Goal: Check status: Check status

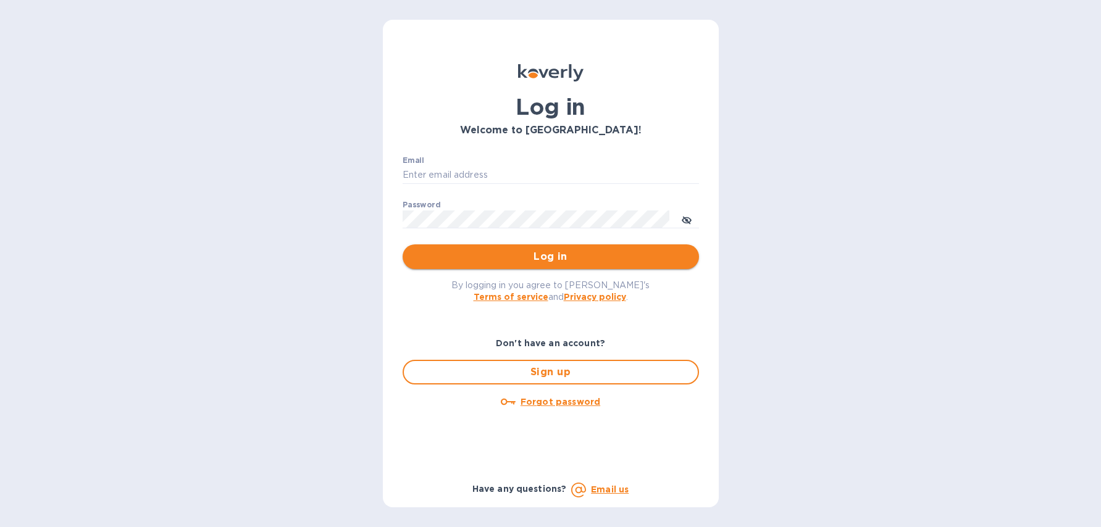
type input "[EMAIL_ADDRESS][DOMAIN_NAME]"
click at [571, 267] on button "Log in" at bounding box center [551, 257] width 296 height 25
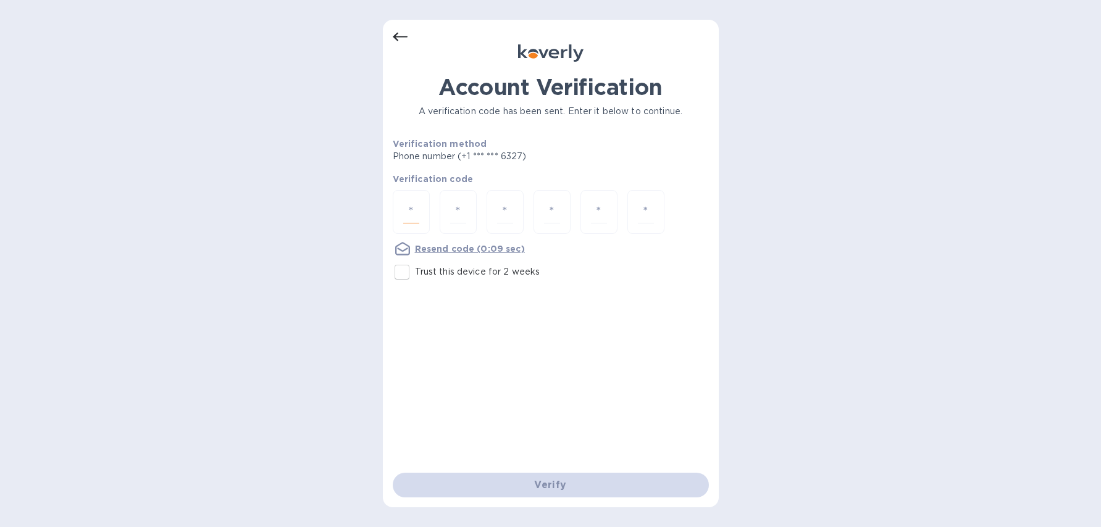
click at [418, 219] on input "number" at bounding box center [411, 212] width 16 height 23
click at [401, 38] on icon at bounding box center [400, 37] width 15 height 15
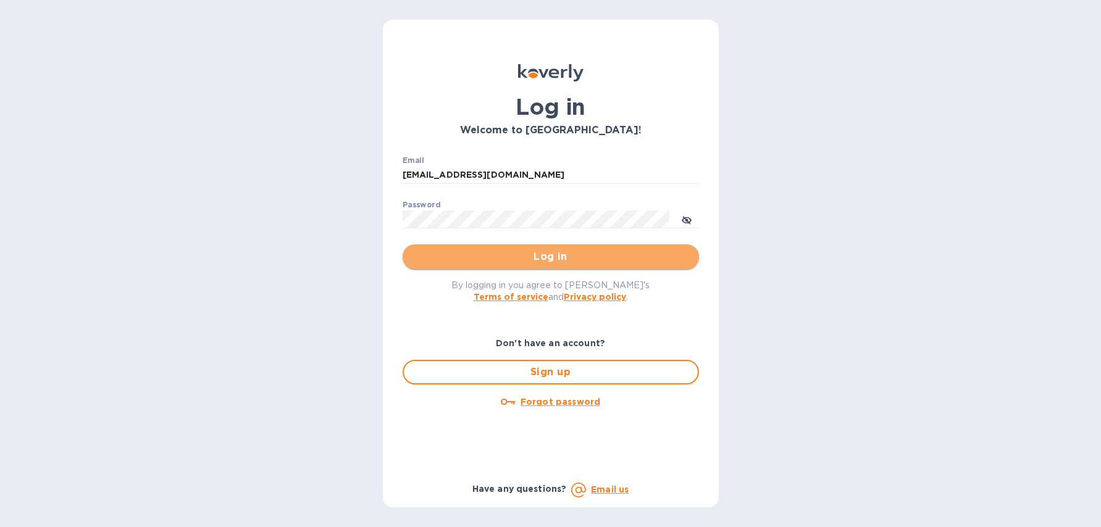
click at [547, 255] on span "Log in" at bounding box center [550, 256] width 277 height 15
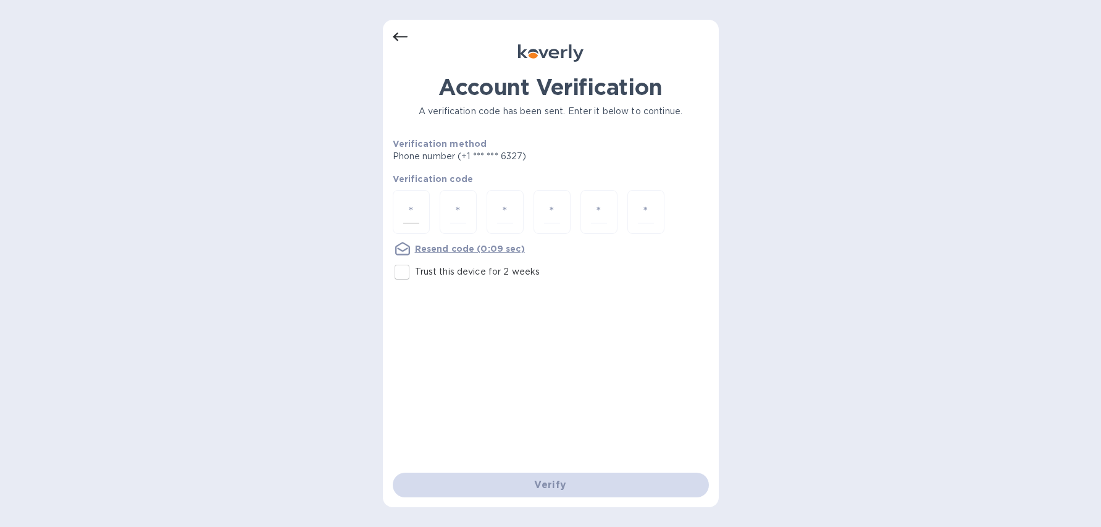
click at [426, 208] on div at bounding box center [411, 212] width 37 height 44
type input "3"
type input "7"
type input "5"
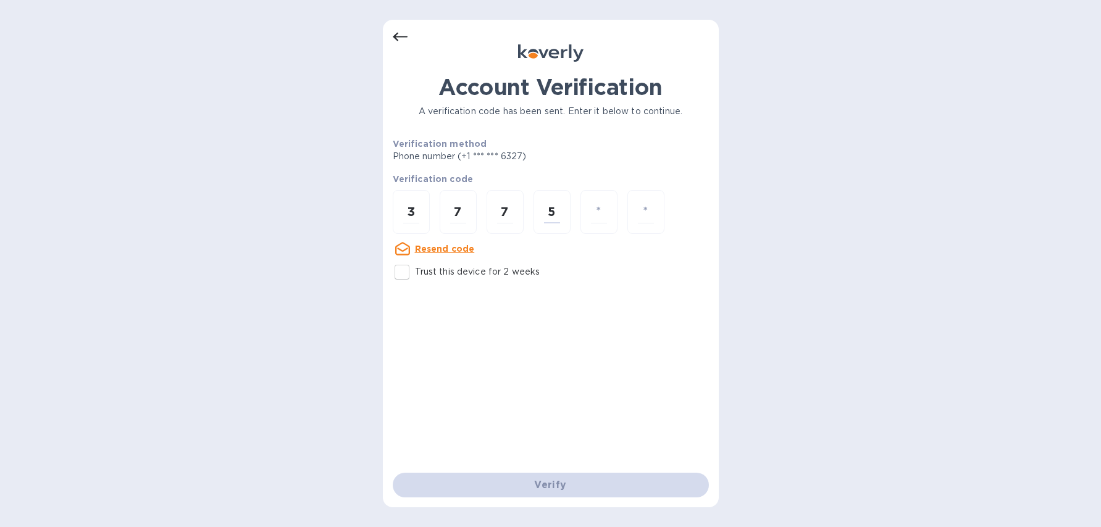
type input "1"
type input "0"
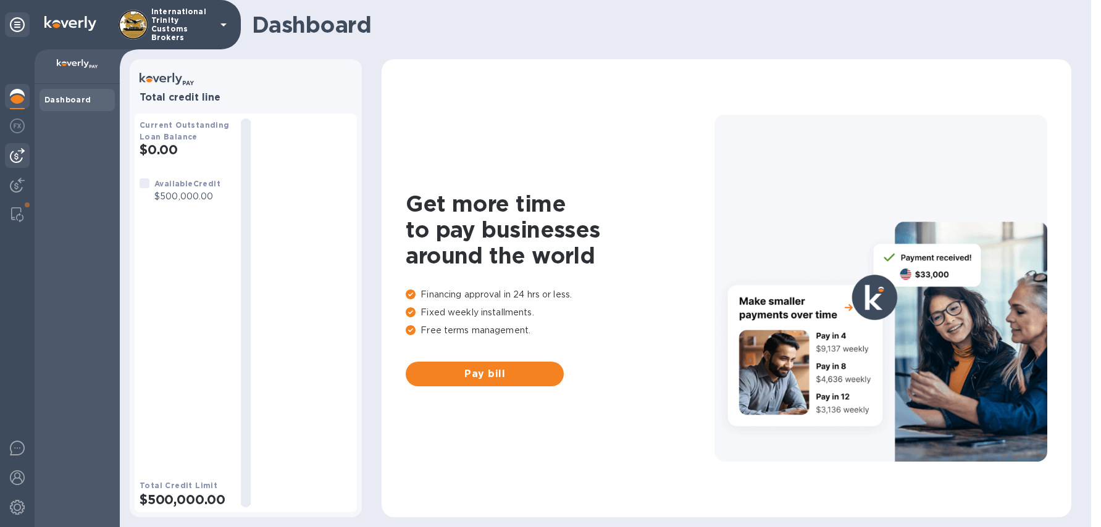
click at [22, 159] on img at bounding box center [17, 155] width 15 height 15
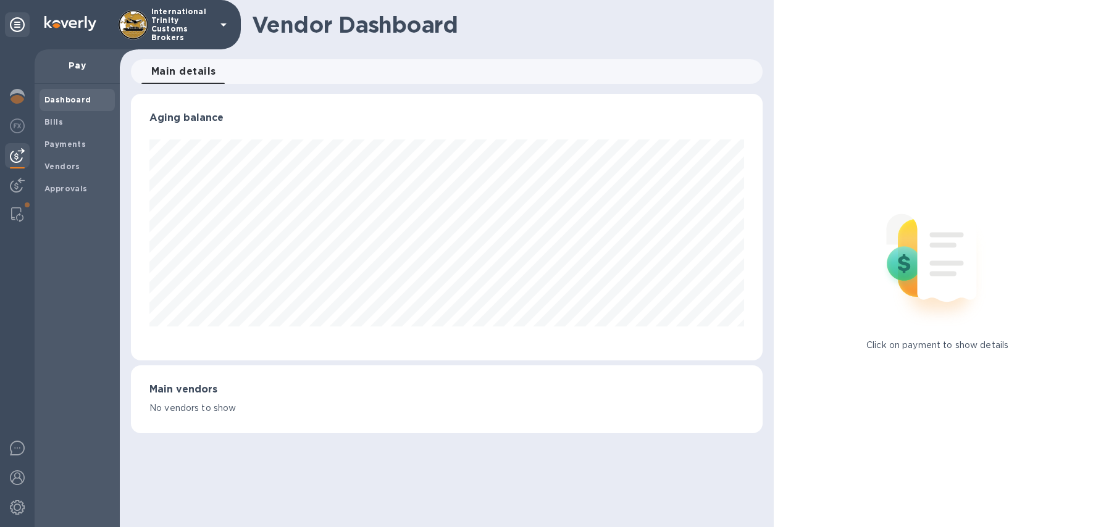
scroll to position [267, 632]
click at [46, 164] on b "Vendors" at bounding box center [62, 166] width 36 height 9
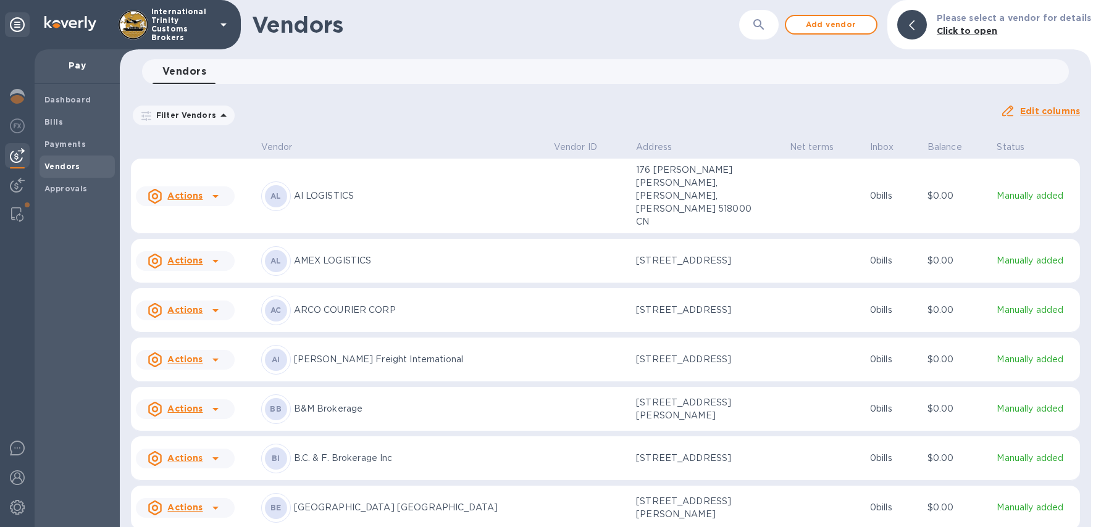
click at [65, 156] on div "Vendors" at bounding box center [77, 167] width 75 height 22
click at [72, 151] on div "Payments" at bounding box center [77, 144] width 75 height 22
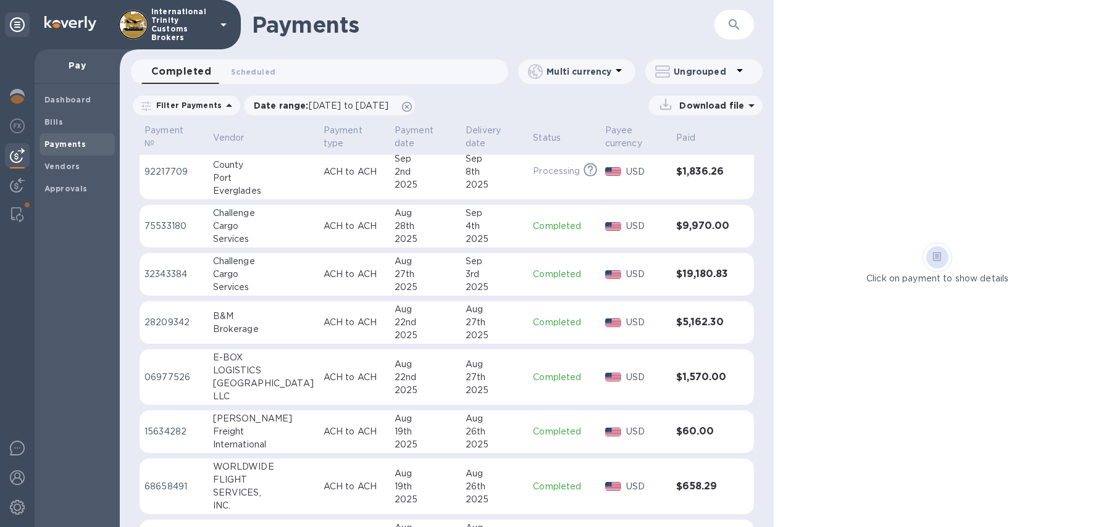
scroll to position [23, 0]
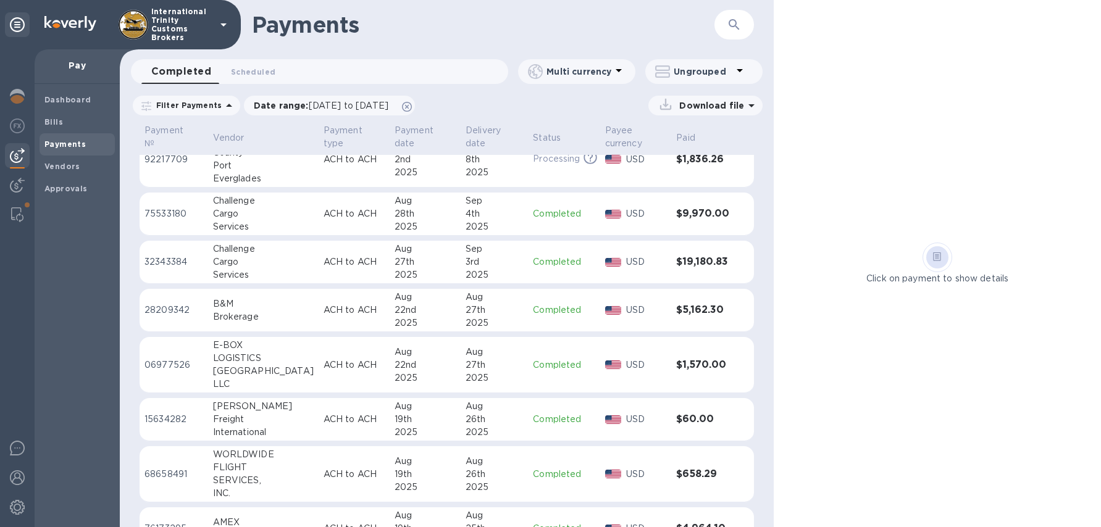
click at [686, 213] on h3 "$9,970.00" at bounding box center [702, 214] width 53 height 12
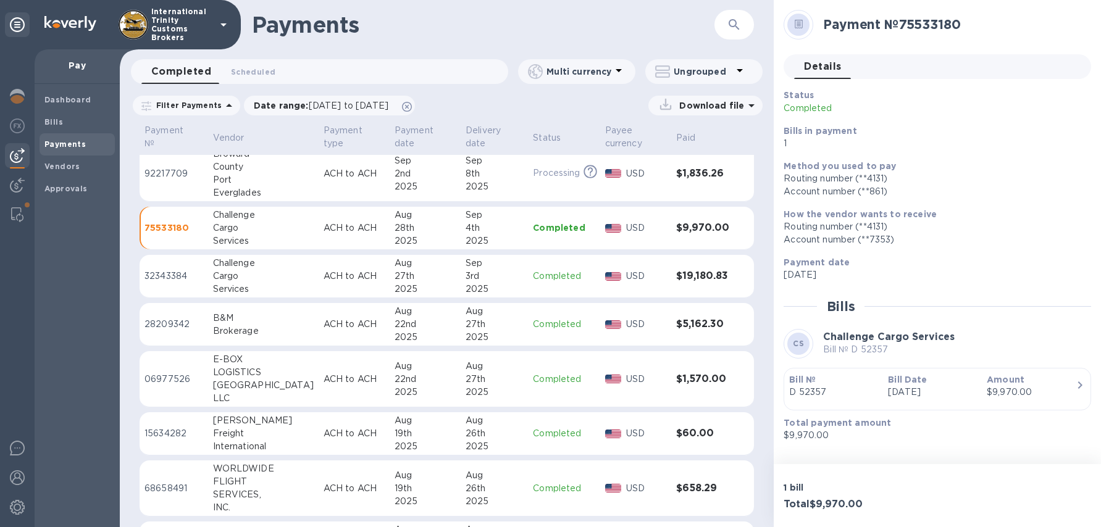
scroll to position [9, 0]
click at [496, 289] on div "2025" at bounding box center [494, 289] width 57 height 13
click at [818, 396] on p "D52357 D52409" at bounding box center [833, 392] width 89 height 13
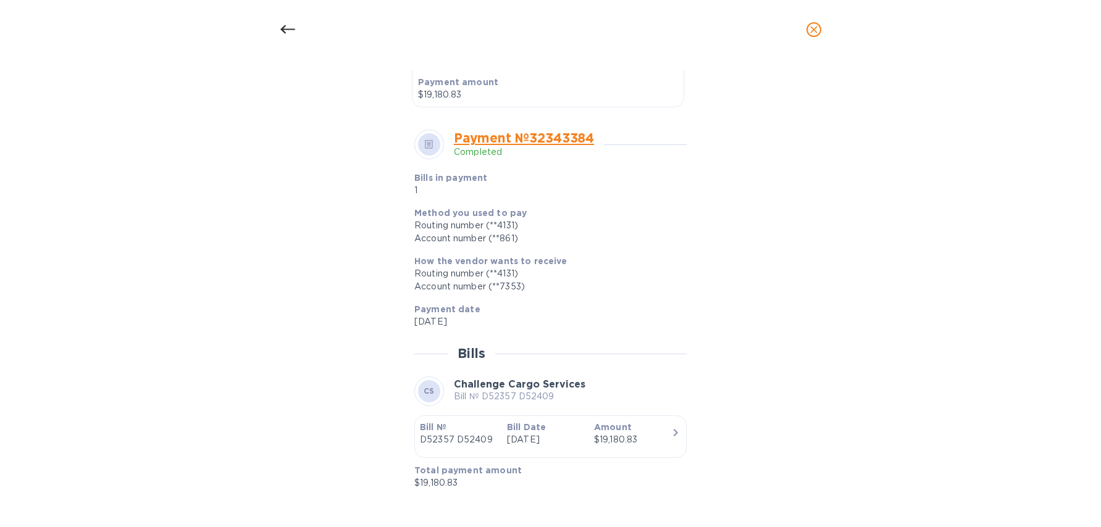
scroll to position [381, 0]
click at [284, 31] on icon at bounding box center [287, 29] width 15 height 15
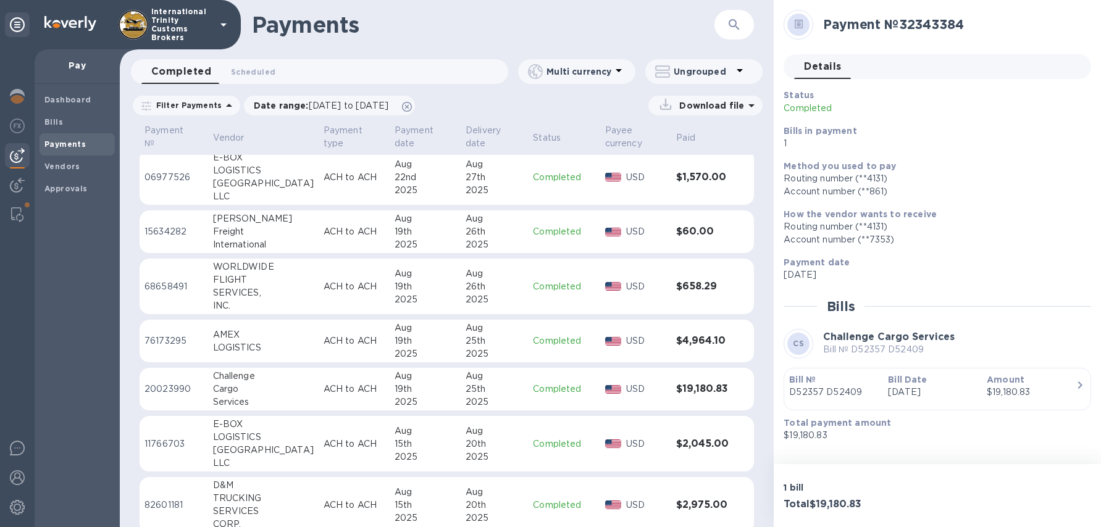
scroll to position [221, 0]
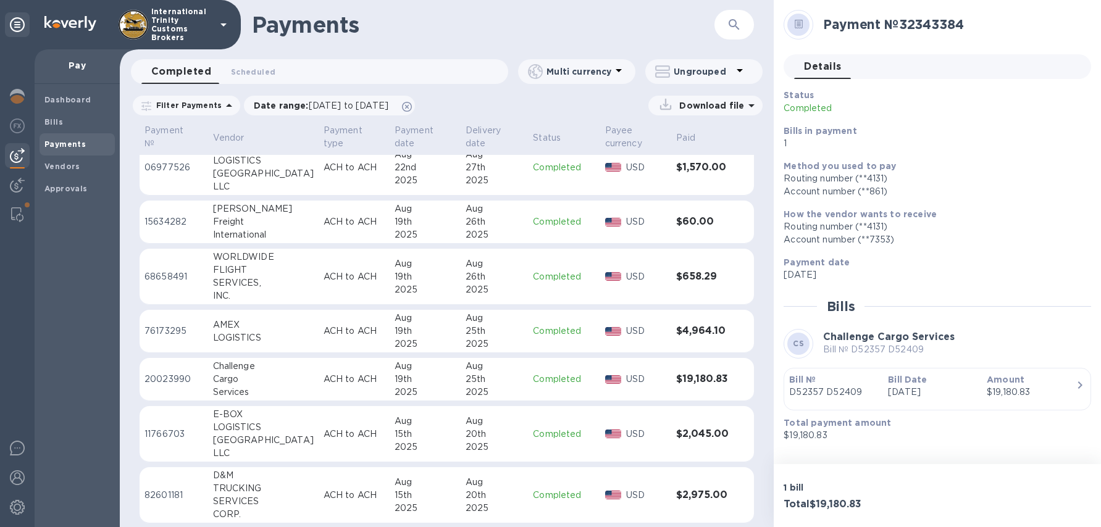
click at [542, 382] on p "Completed" at bounding box center [564, 379] width 62 height 13
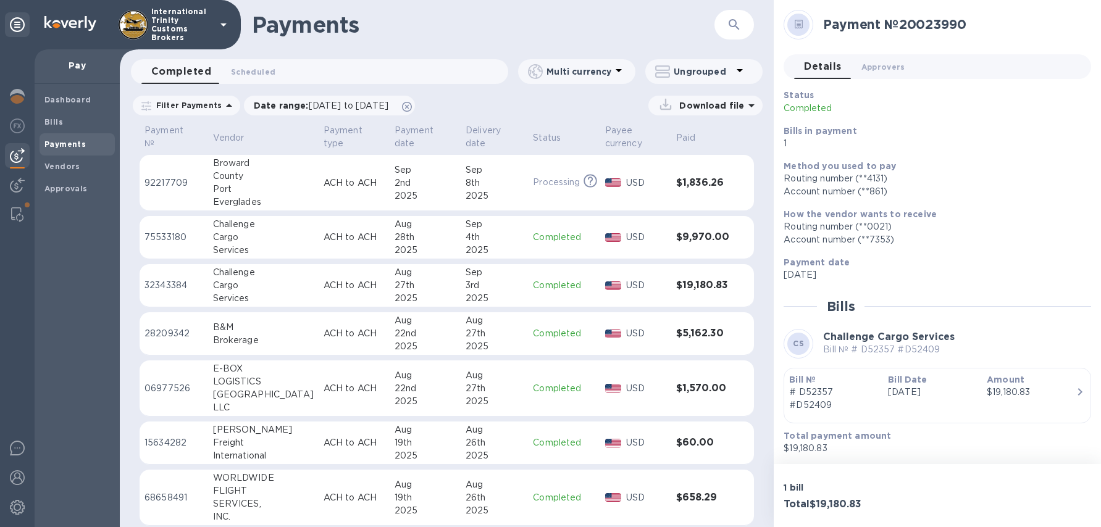
click at [542, 284] on p "Completed" at bounding box center [564, 285] width 62 height 13
click at [546, 244] on td "Completed" at bounding box center [564, 237] width 72 height 43
click at [542, 271] on td "Completed" at bounding box center [564, 285] width 72 height 43
click at [656, 237] on p "USD" at bounding box center [646, 237] width 40 height 13
